Goal: Browse casually

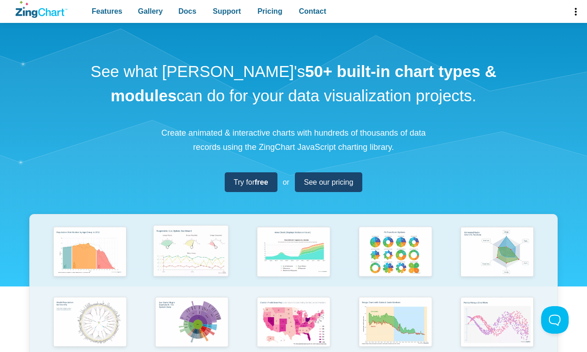
click at [192, 259] on img "App Content" at bounding box center [191, 252] width 84 height 60
